Goal: Navigation & Orientation: Find specific page/section

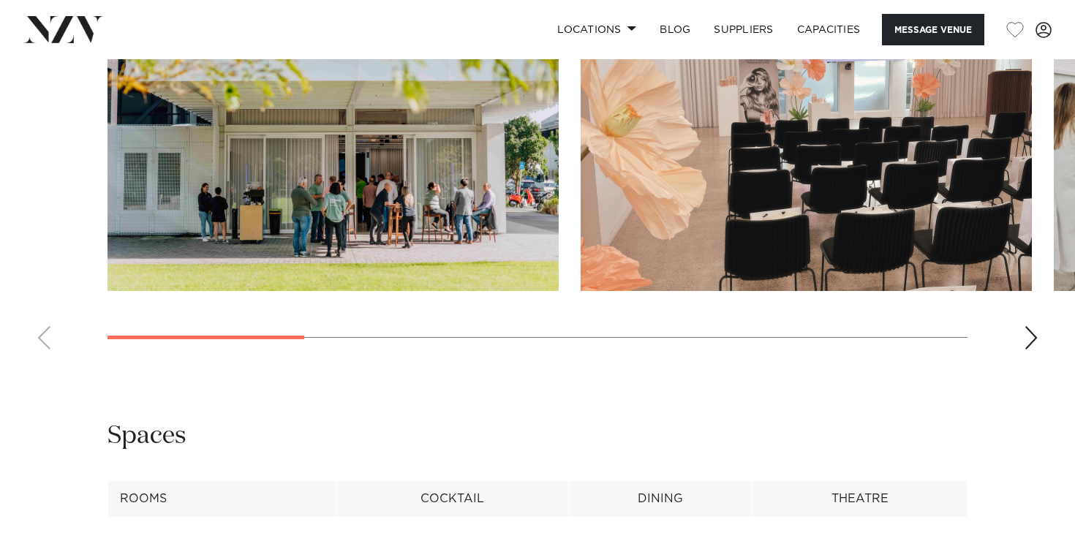
scroll to position [1323, 0]
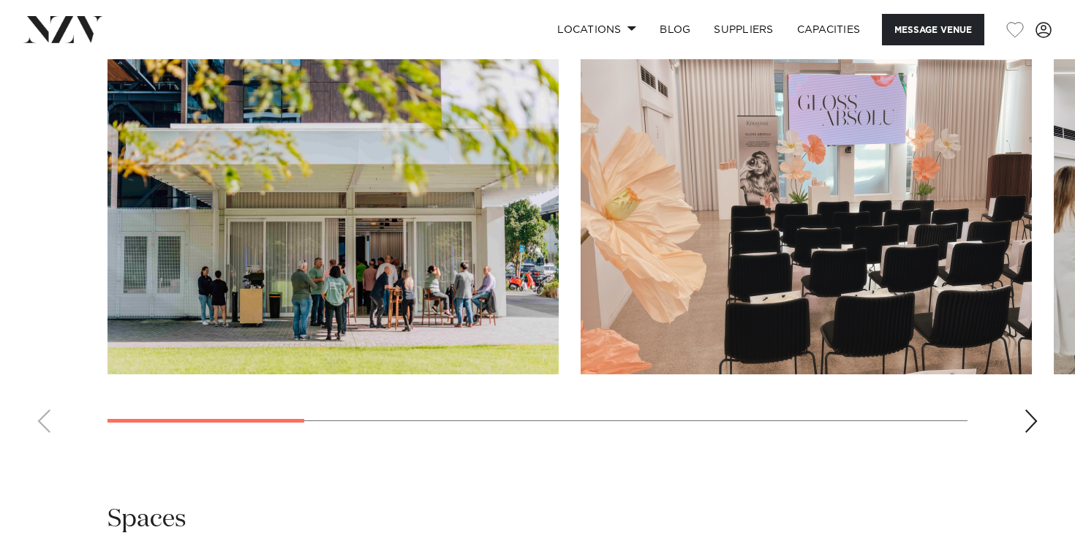
click at [1028, 433] on div "Next slide" at bounding box center [1030, 420] width 15 height 23
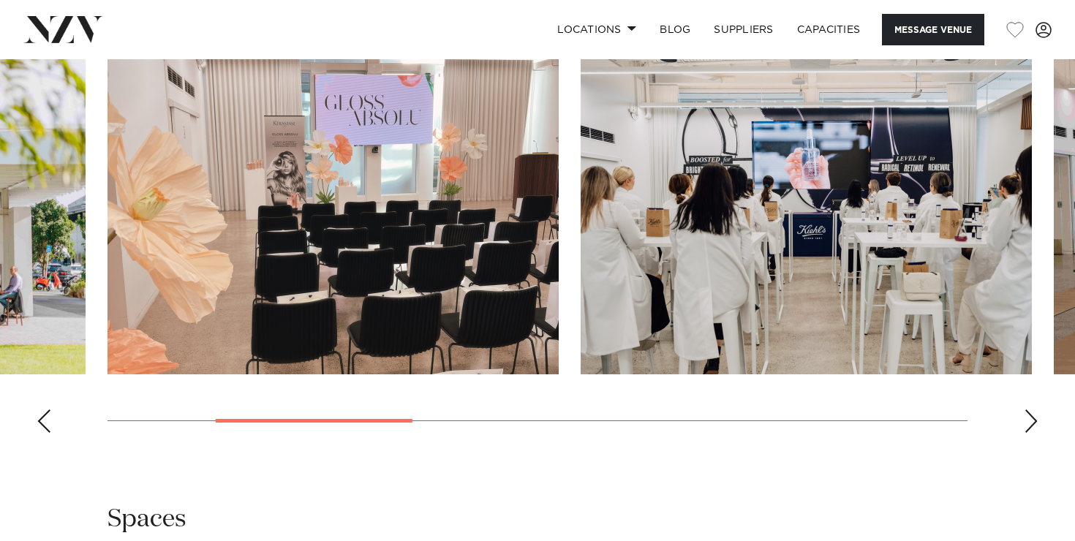
click at [1028, 433] on div "Next slide" at bounding box center [1030, 420] width 15 height 23
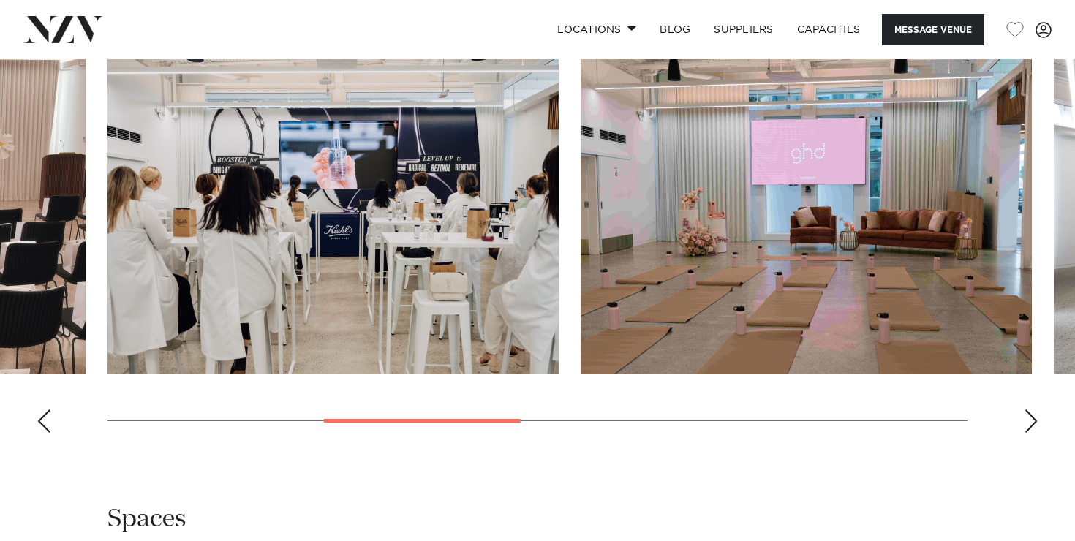
click at [1028, 433] on div "Next slide" at bounding box center [1030, 420] width 15 height 23
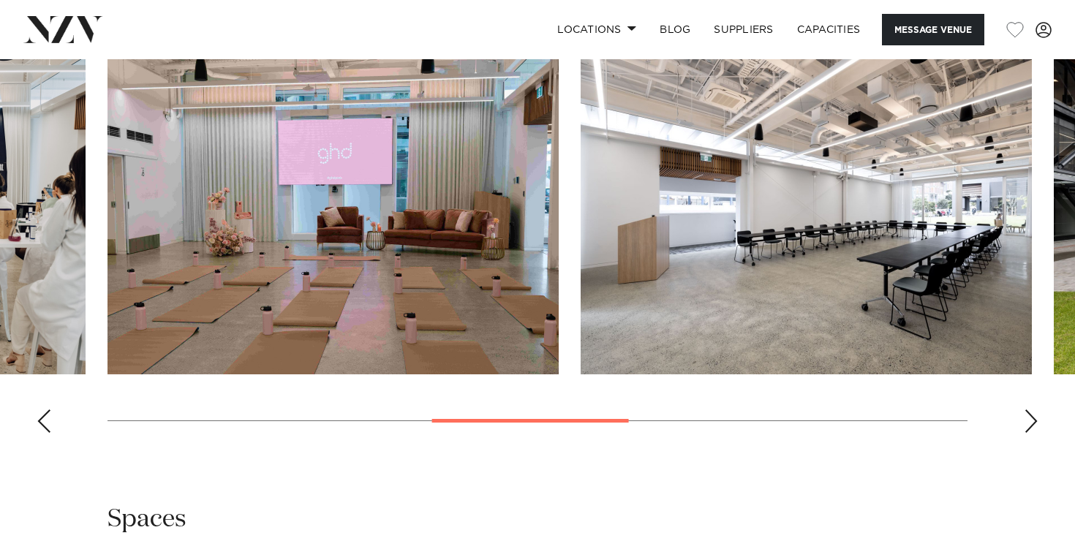
click at [1028, 433] on div "Next slide" at bounding box center [1030, 420] width 15 height 23
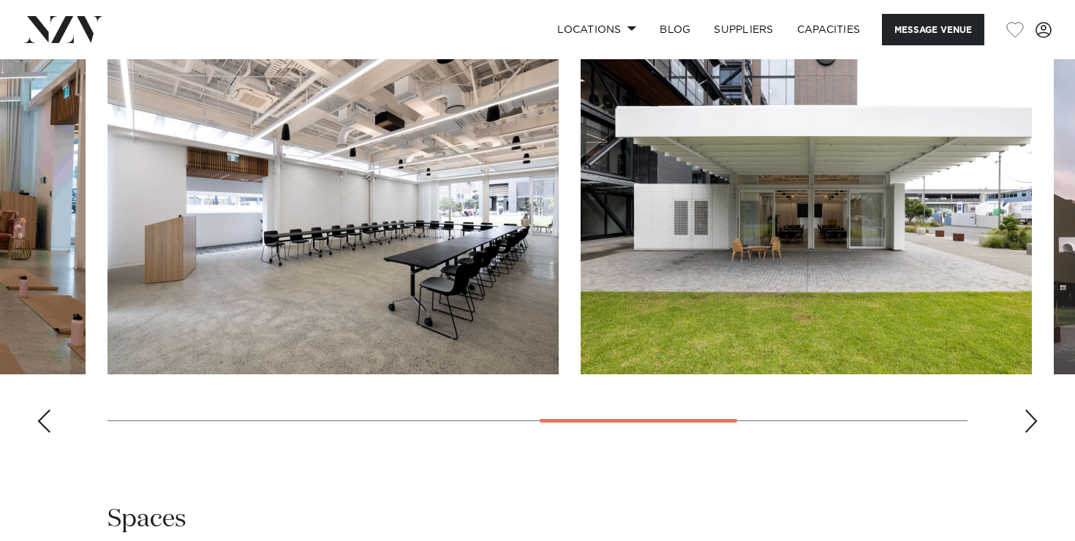
click at [1028, 433] on div "Next slide" at bounding box center [1030, 420] width 15 height 23
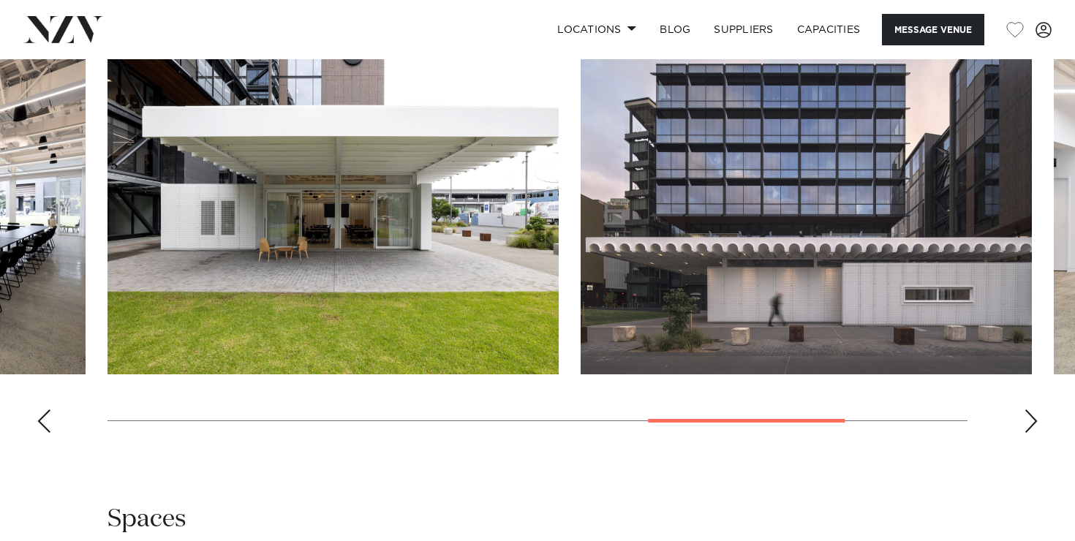
click at [1028, 433] on div "Next slide" at bounding box center [1030, 420] width 15 height 23
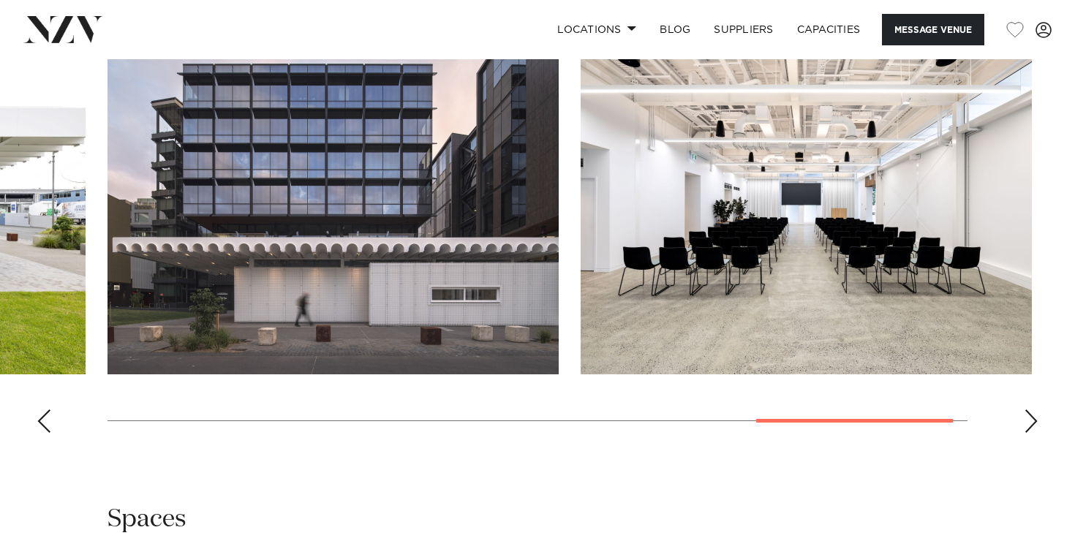
click at [1027, 433] on div "Next slide" at bounding box center [1030, 420] width 15 height 23
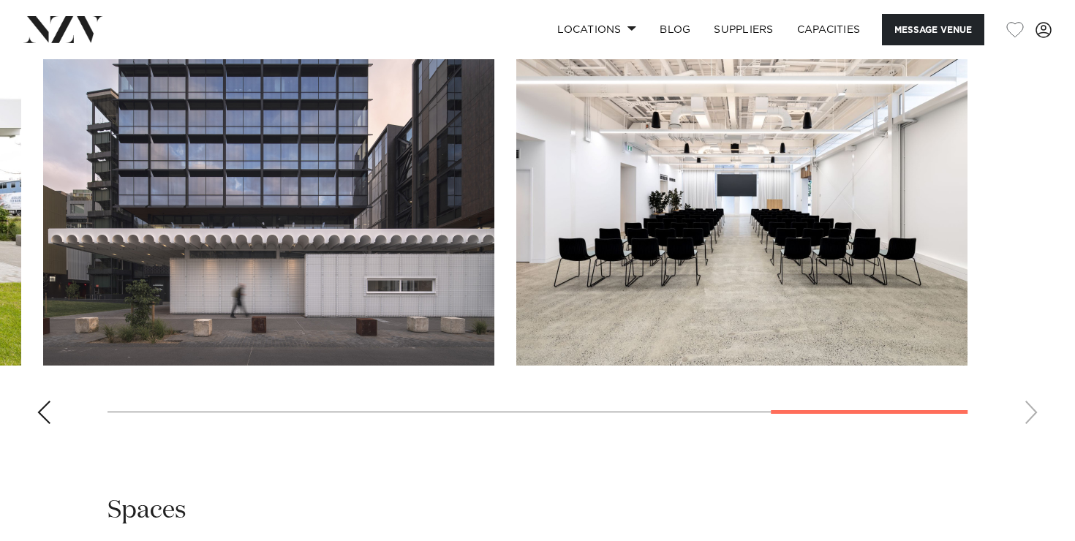
scroll to position [1328, 0]
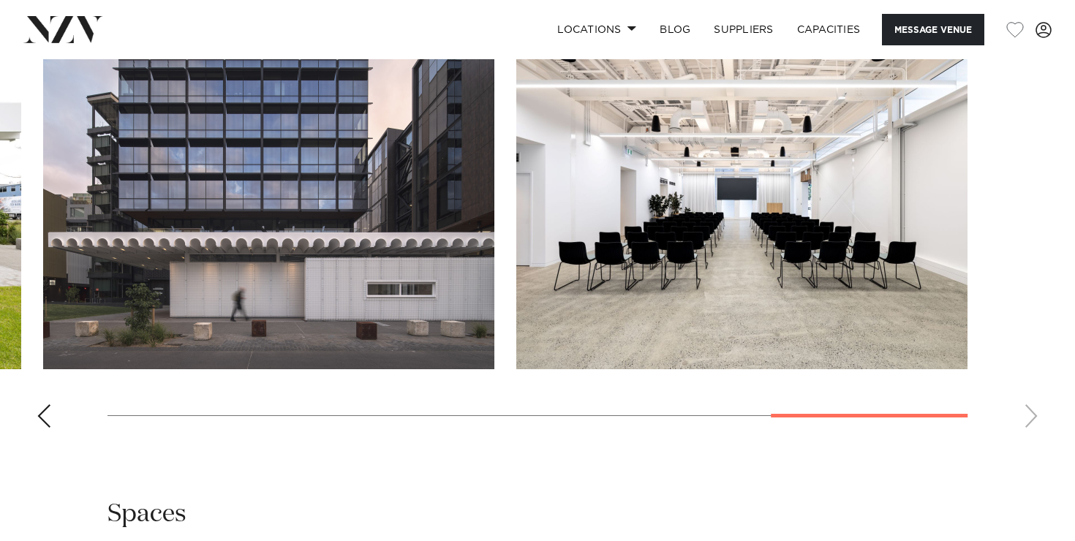
click at [39, 428] on div "Previous slide" at bounding box center [44, 415] width 15 height 23
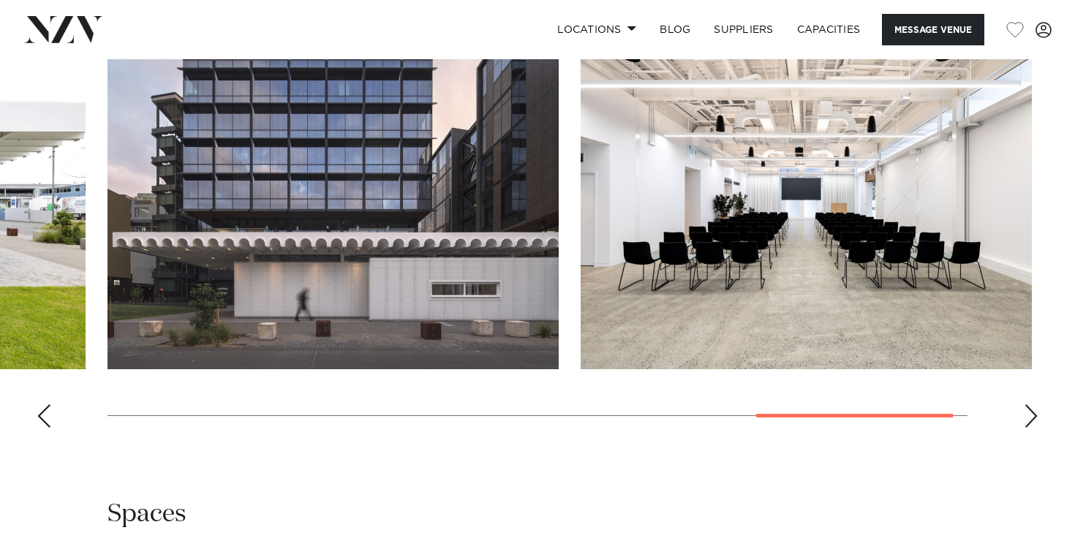
click at [39, 428] on div "Previous slide" at bounding box center [44, 415] width 15 height 23
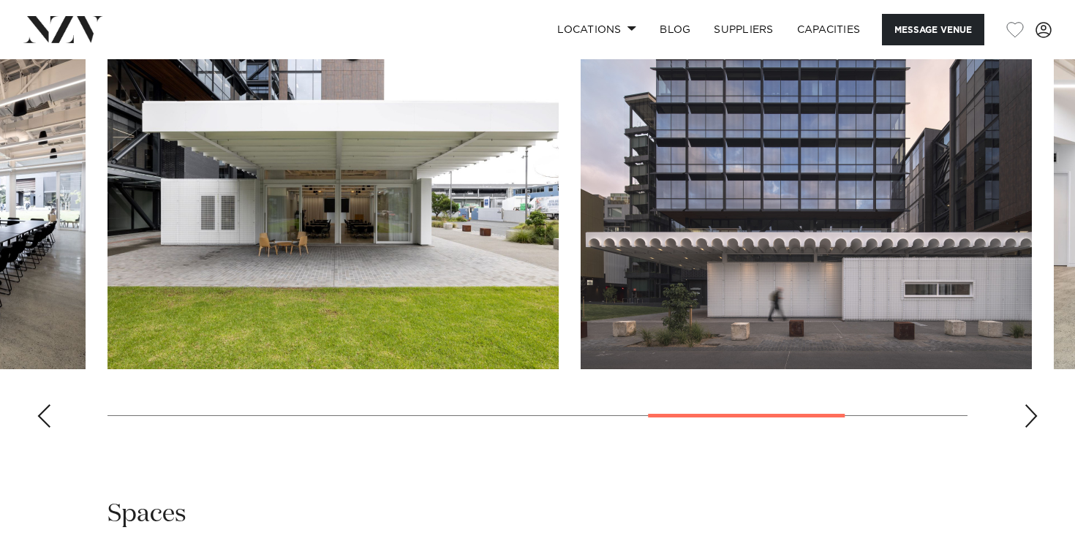
click at [41, 428] on div "Previous slide" at bounding box center [44, 415] width 15 height 23
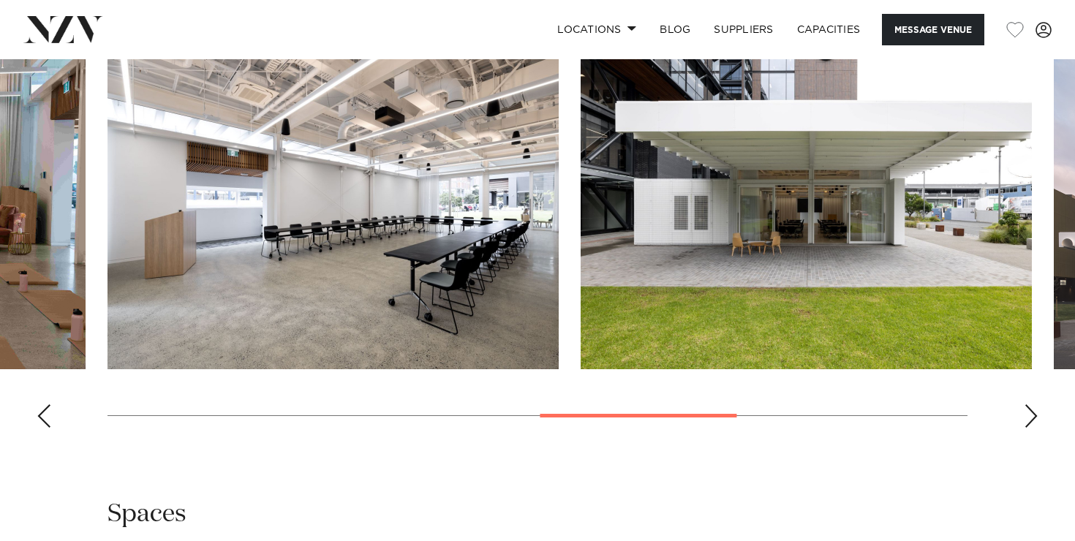
click at [41, 428] on div "Previous slide" at bounding box center [44, 415] width 15 height 23
